Goal: Task Accomplishment & Management: Use online tool/utility

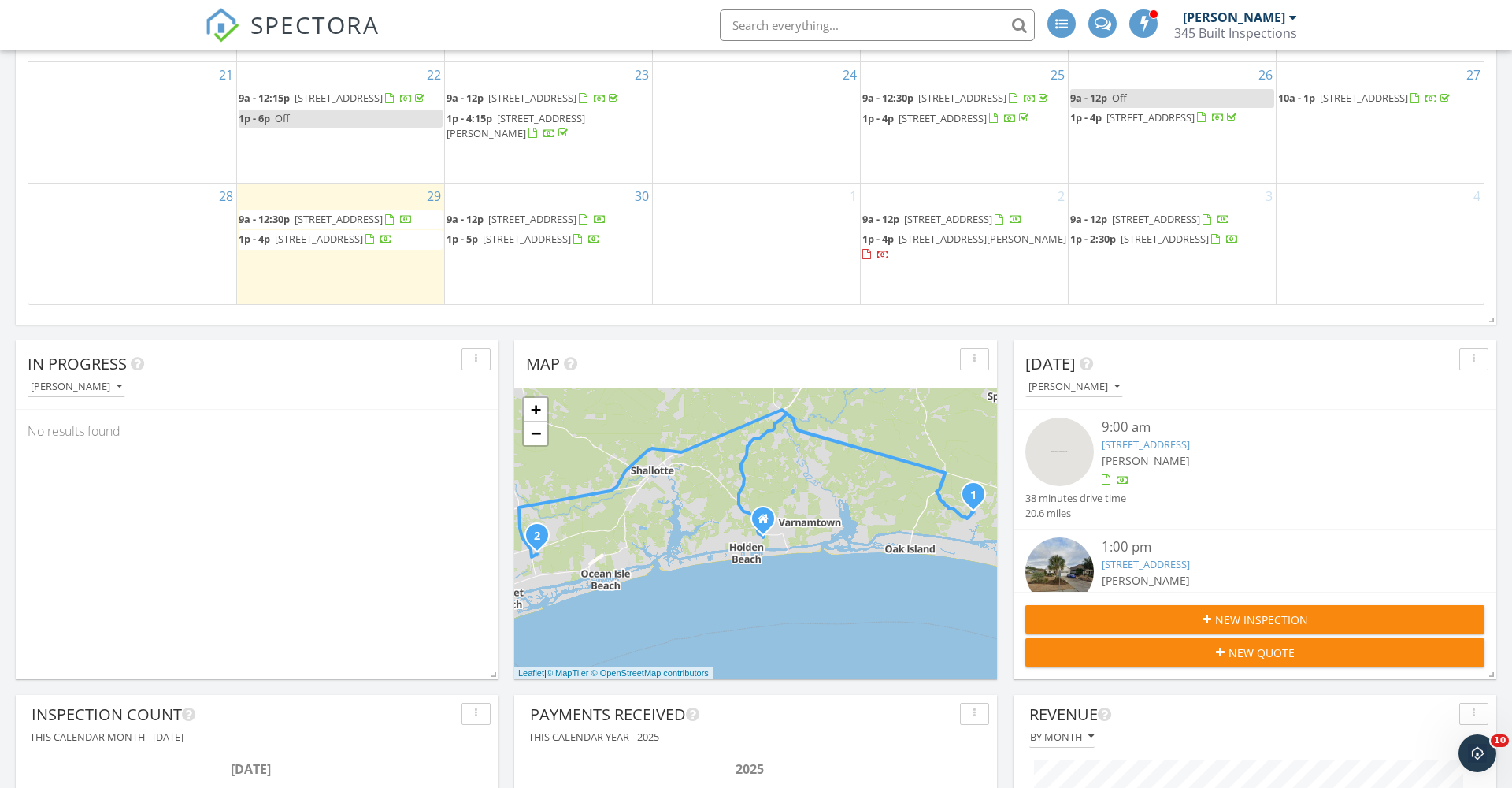
scroll to position [2025, 1513]
click at [313, 369] on div "In Progress" at bounding box center [245, 364] width 436 height 24
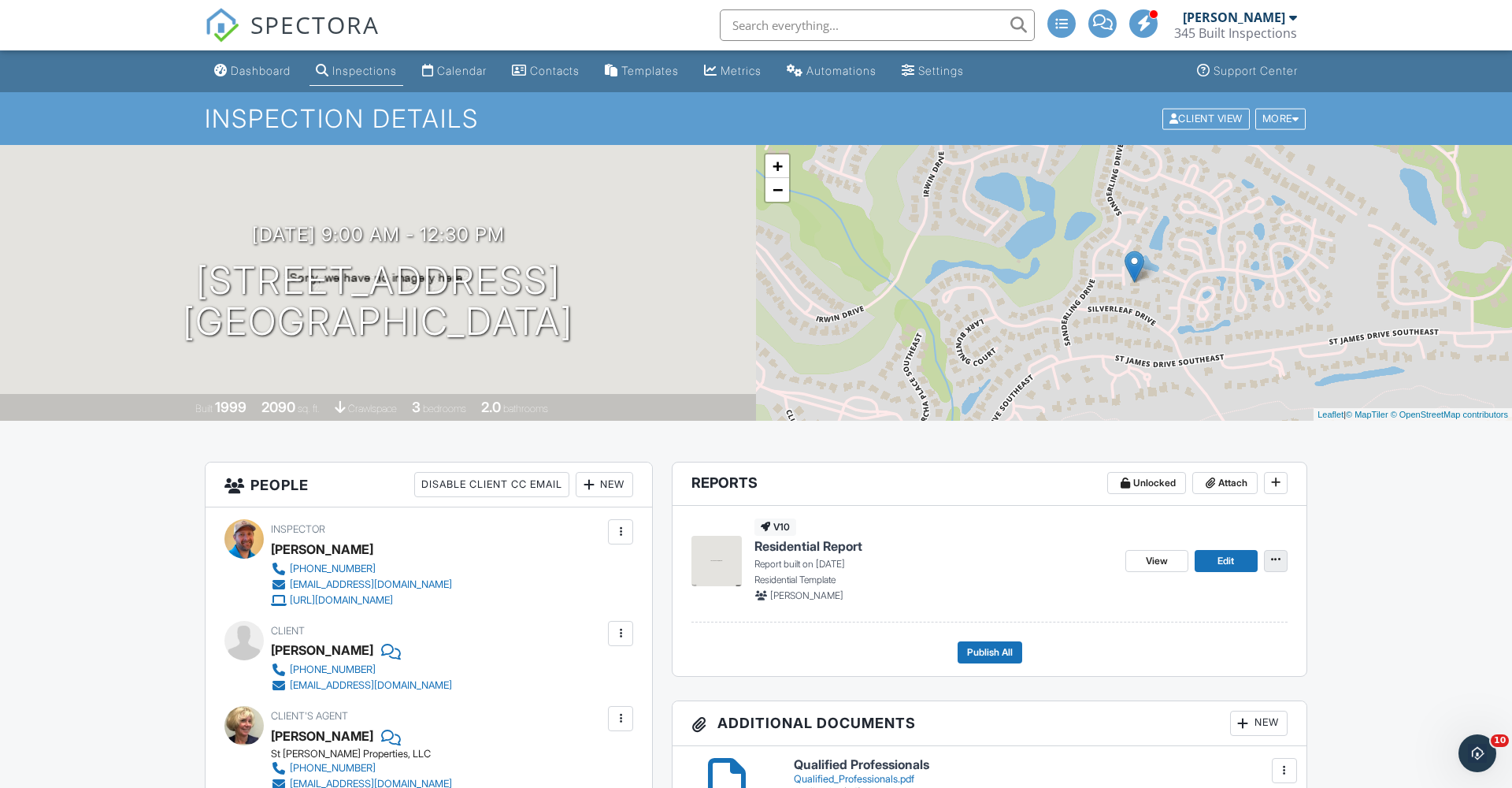
click at [1276, 560] on icon at bounding box center [1275, 559] width 9 height 11
click at [1223, 562] on span "Edit" at bounding box center [1226, 560] width 17 height 16
click at [1222, 565] on span "Edit" at bounding box center [1226, 560] width 17 height 16
